Goal: Information Seeking & Learning: Learn about a topic

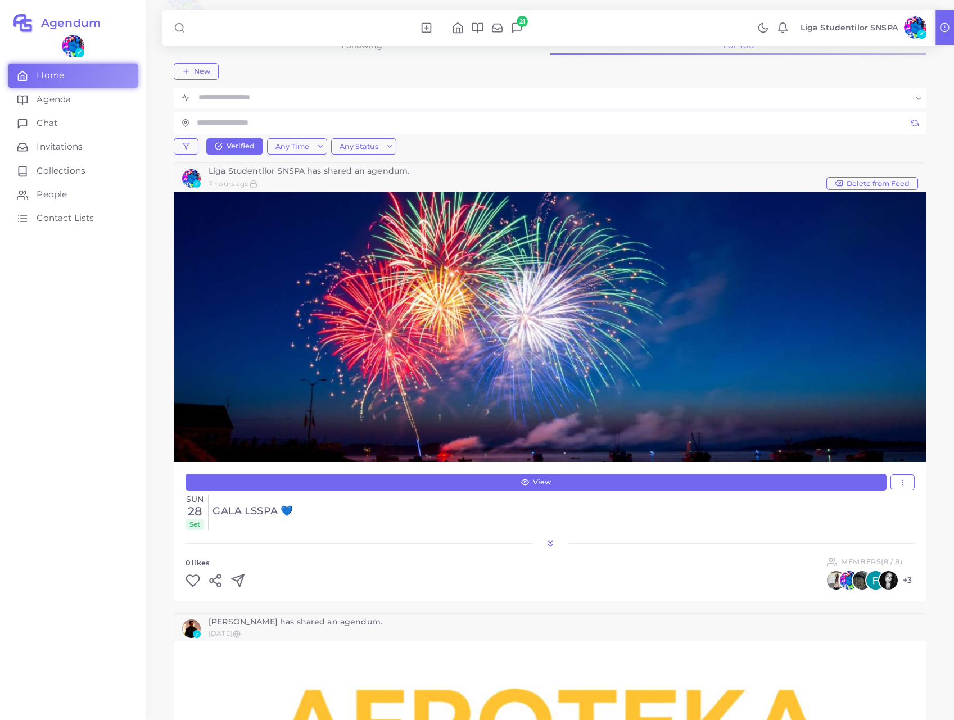
scroll to position [92, 0]
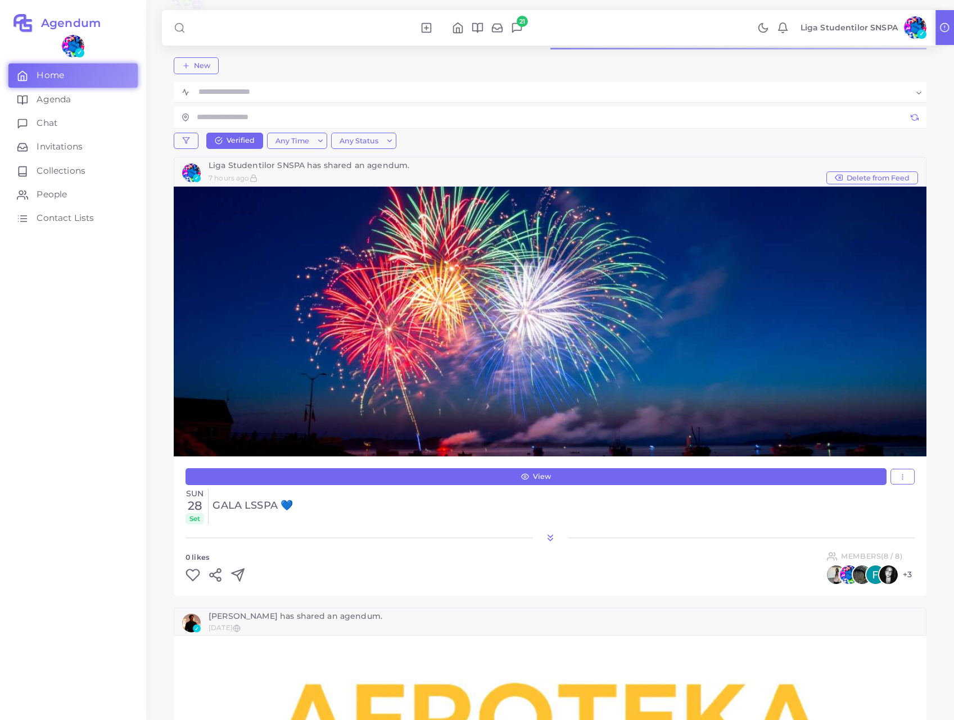
click at [550, 539] on polyline at bounding box center [550, 540] width 4 height 2
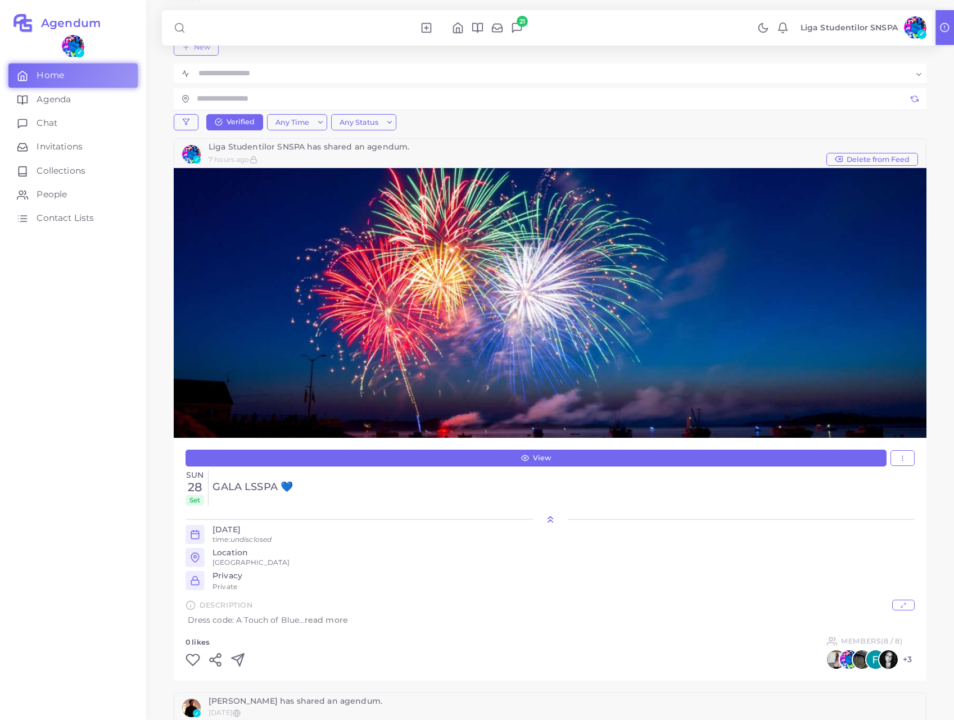
scroll to position [111, 0]
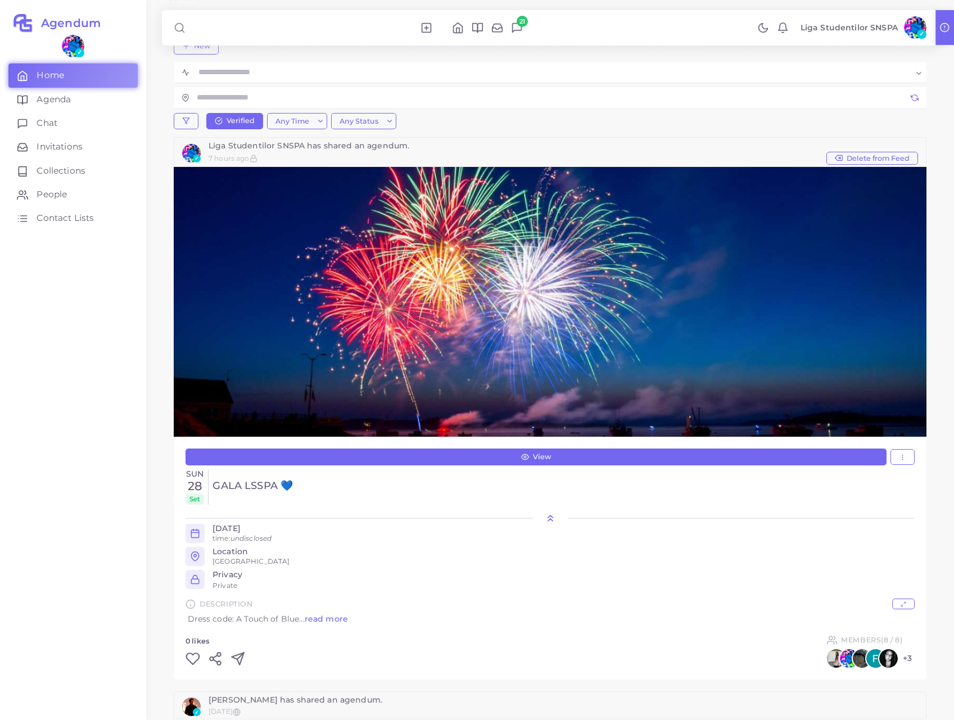
click at [325, 616] on span "read more" at bounding box center [326, 619] width 43 height 10
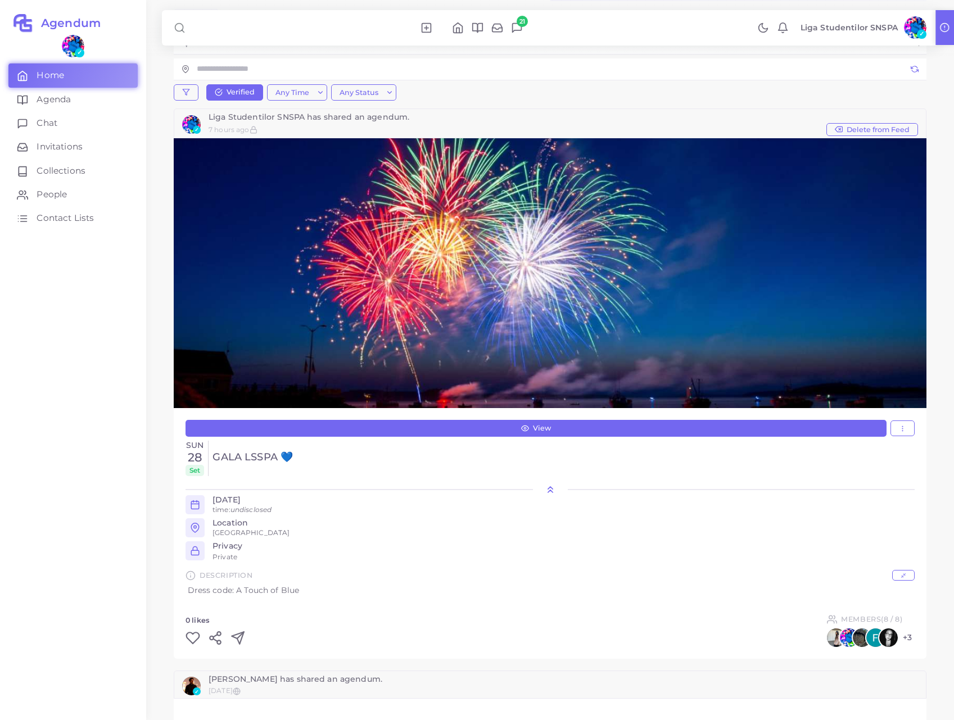
scroll to position [140, 0]
drag, startPoint x: 229, startPoint y: 456, endPoint x: 275, endPoint y: 457, distance: 46.1
click at [275, 456] on div "Sun 28 Set GALA LSSPA 💙" at bounding box center [550, 458] width 729 height 35
copy h4 "GALA LSSPA"
click at [138, 444] on ul "✓ Home Agenda Chat Invitations Collections People Contact Lists" at bounding box center [73, 377] width 146 height 685
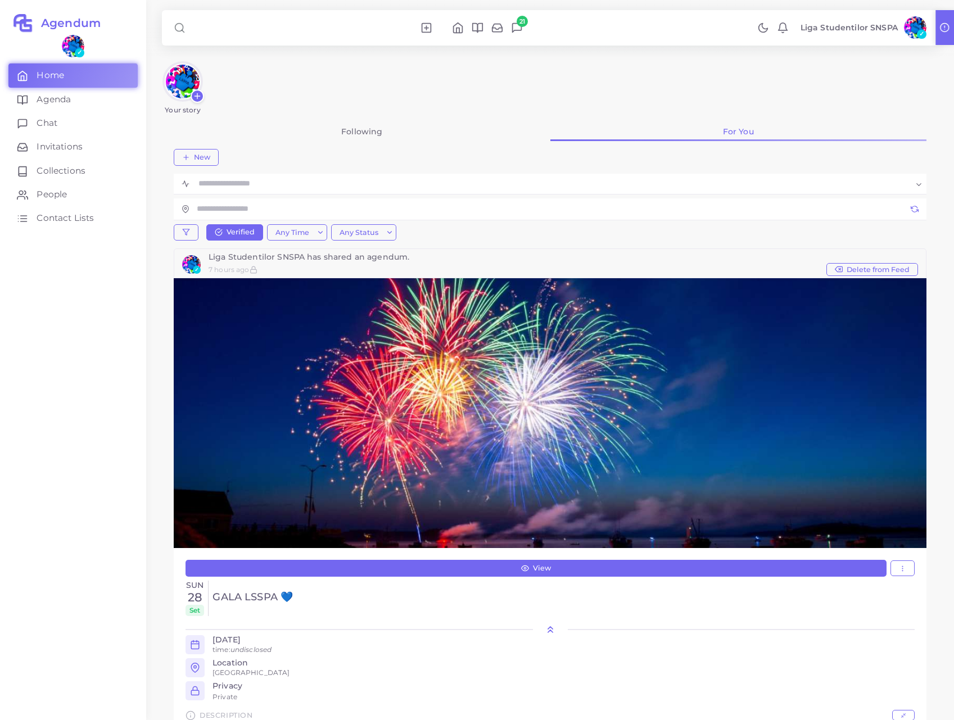
scroll to position [0, 0]
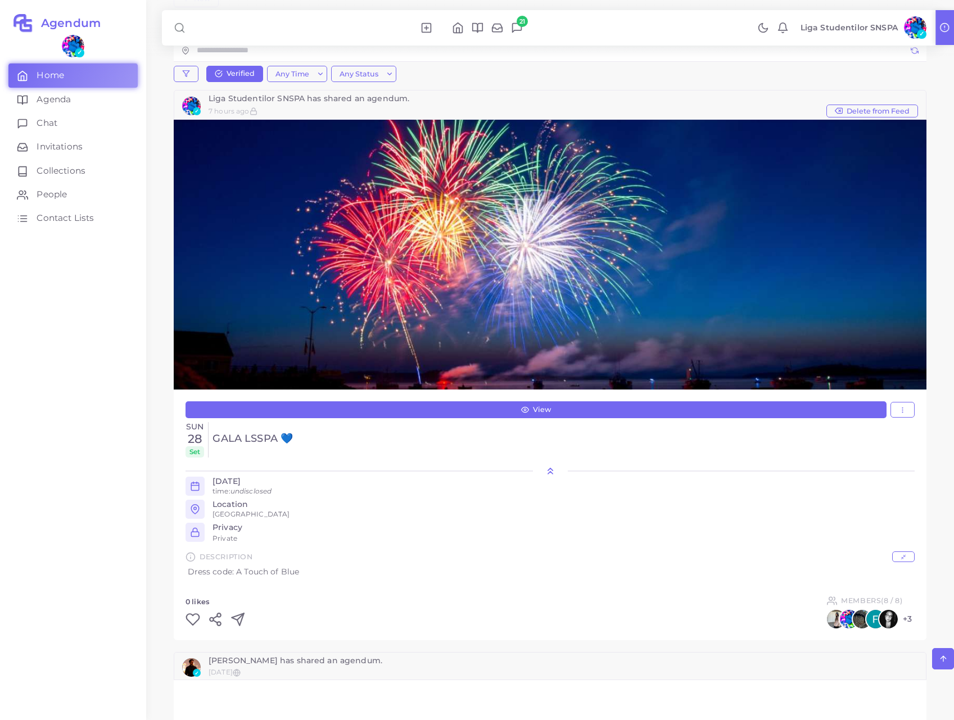
scroll to position [161, 0]
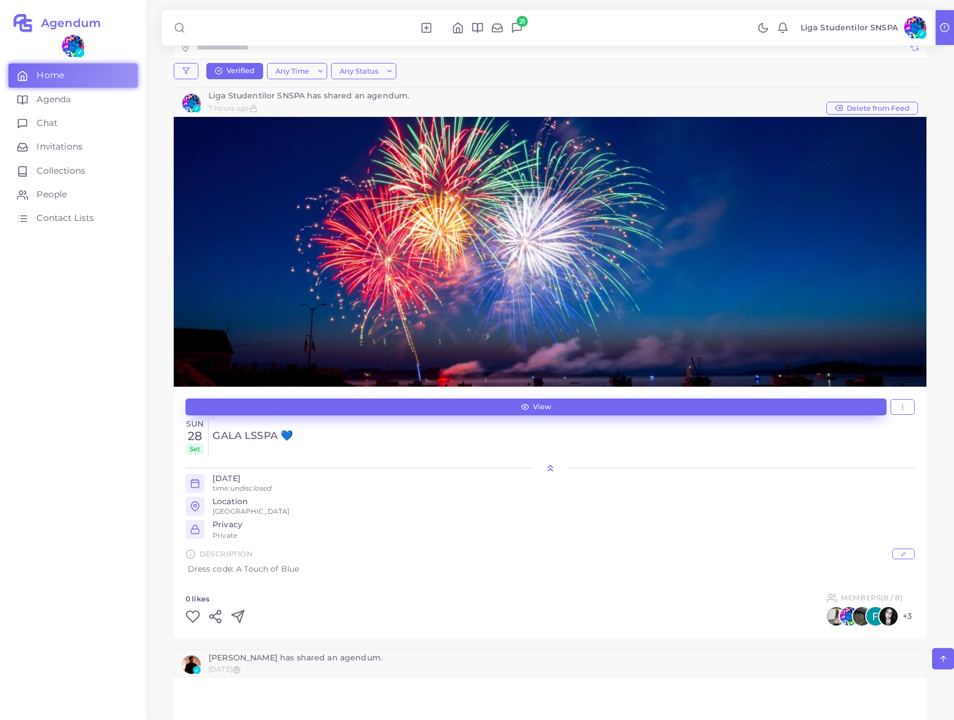
click at [540, 402] on link "View" at bounding box center [536, 407] width 701 height 17
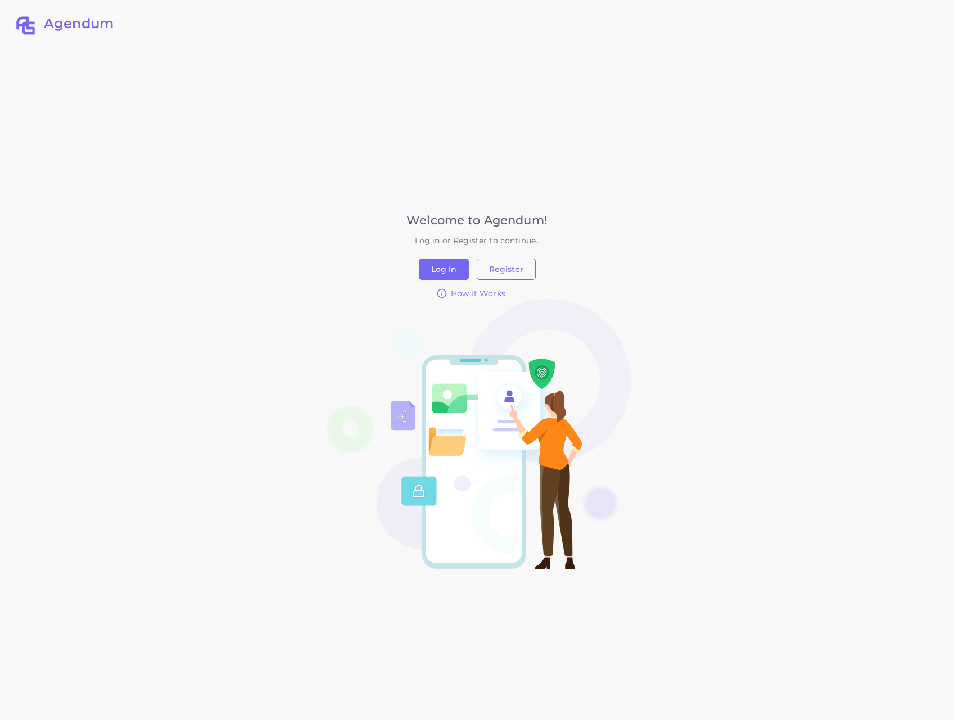
click at [768, 292] on div "Agendum Welcome to Agendum! Log in or Register to continue.. Log In Register Ho…" at bounding box center [477, 360] width 809 height 720
click at [697, 248] on div "Agendum Welcome to Agendum! Log in or Register to continue.. Log In Register Ho…" at bounding box center [477, 360] width 809 height 720
click at [718, 184] on div "Agendum Welcome to Agendum! Log in or Register to continue.. Log In Register Ho…" at bounding box center [477, 360] width 809 height 720
